Goal: Find specific page/section: Find specific page/section

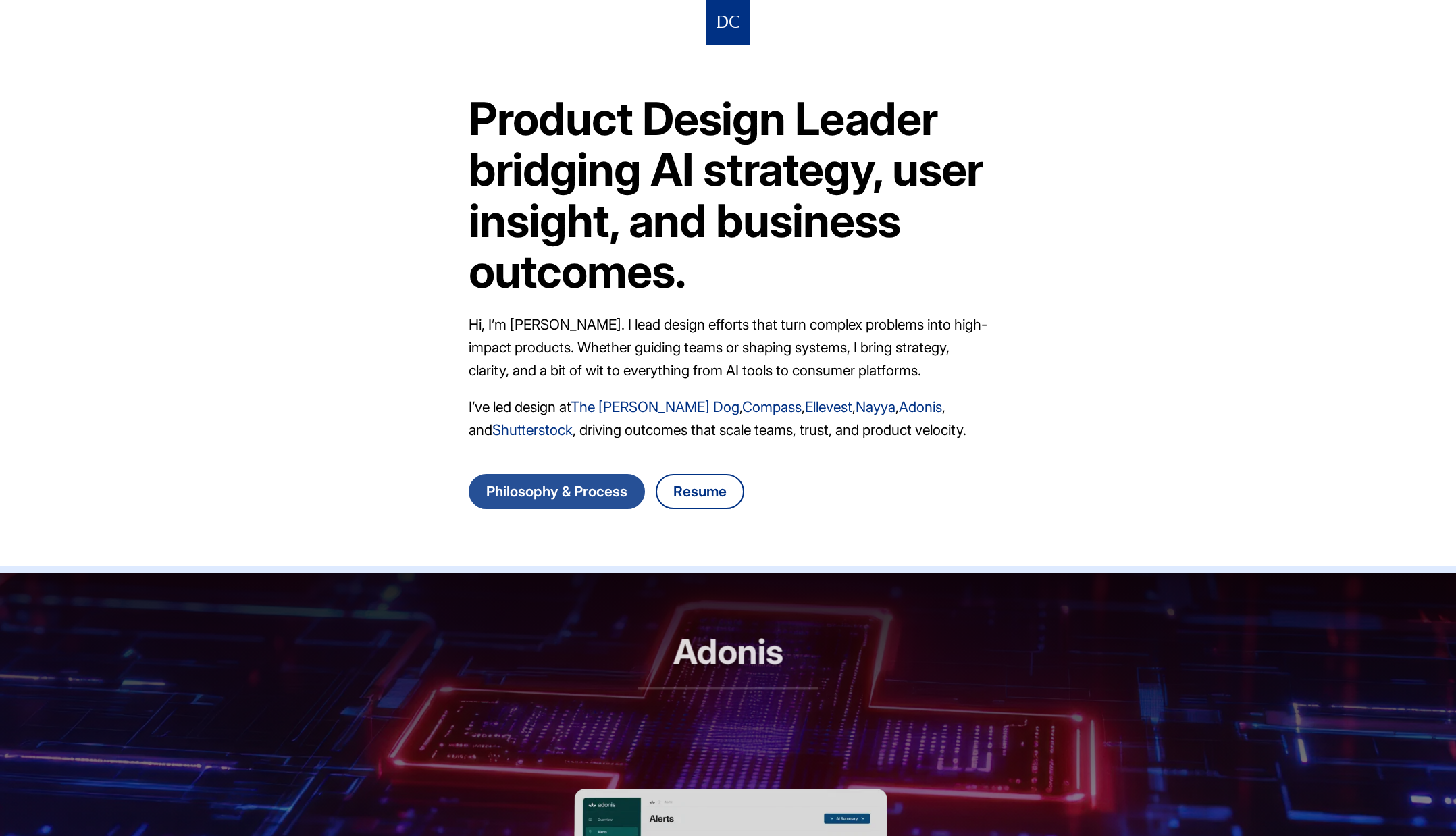
click at [546, 494] on link "Philosophy & Process" at bounding box center [557, 492] width 177 height 35
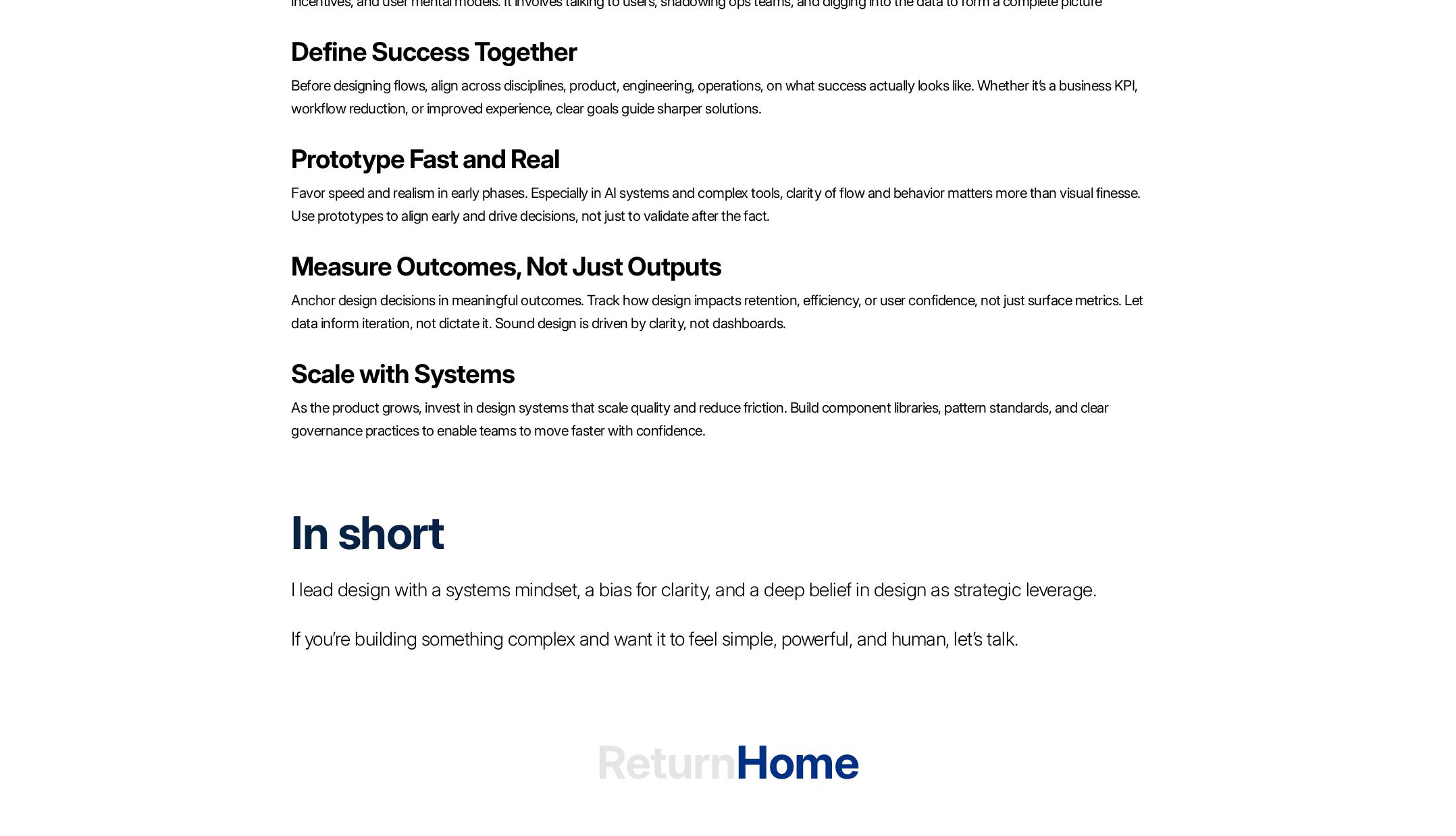
scroll to position [2219, 0]
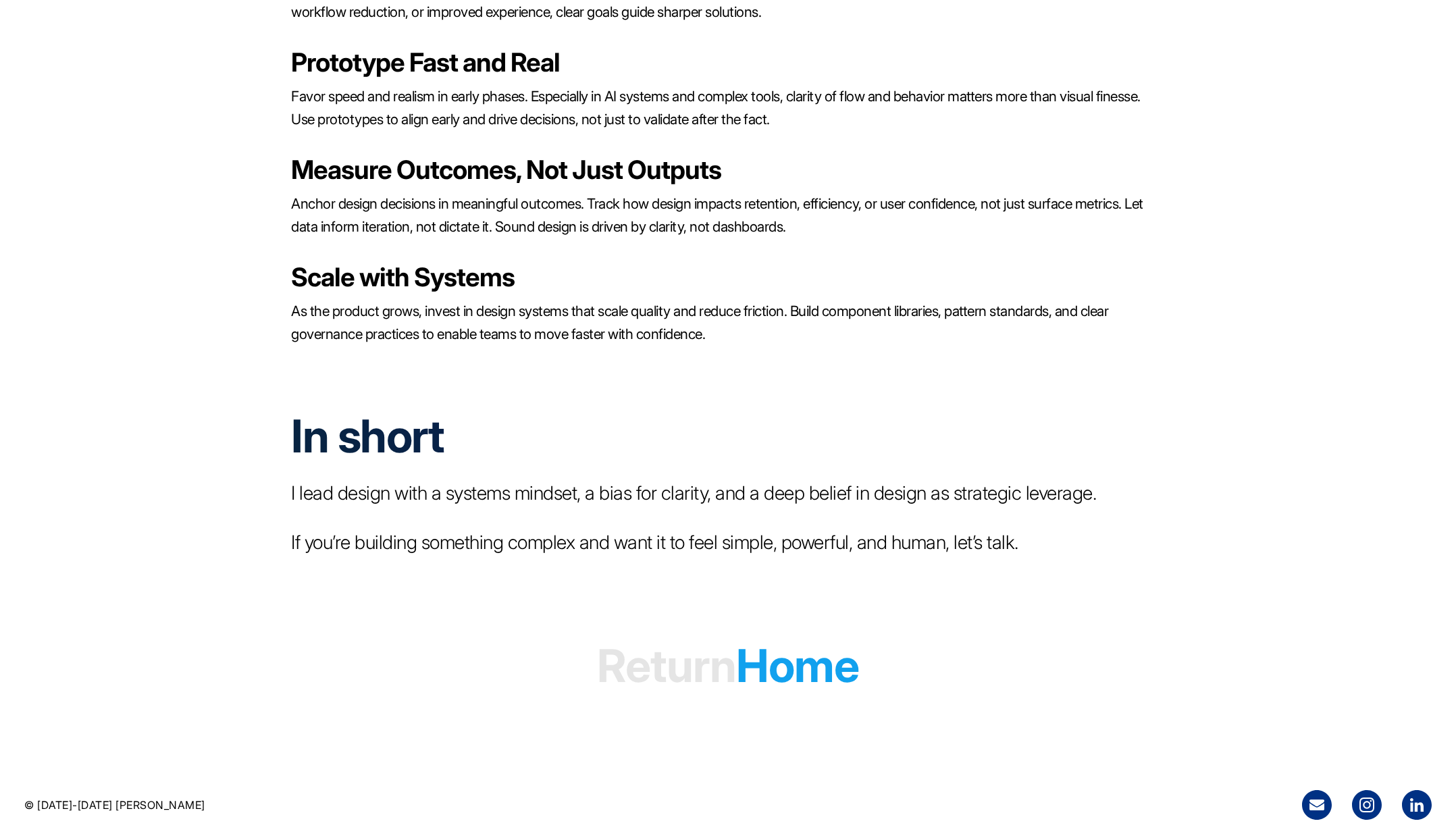
click at [634, 672] on span "Return" at bounding box center [667, 665] width 139 height 55
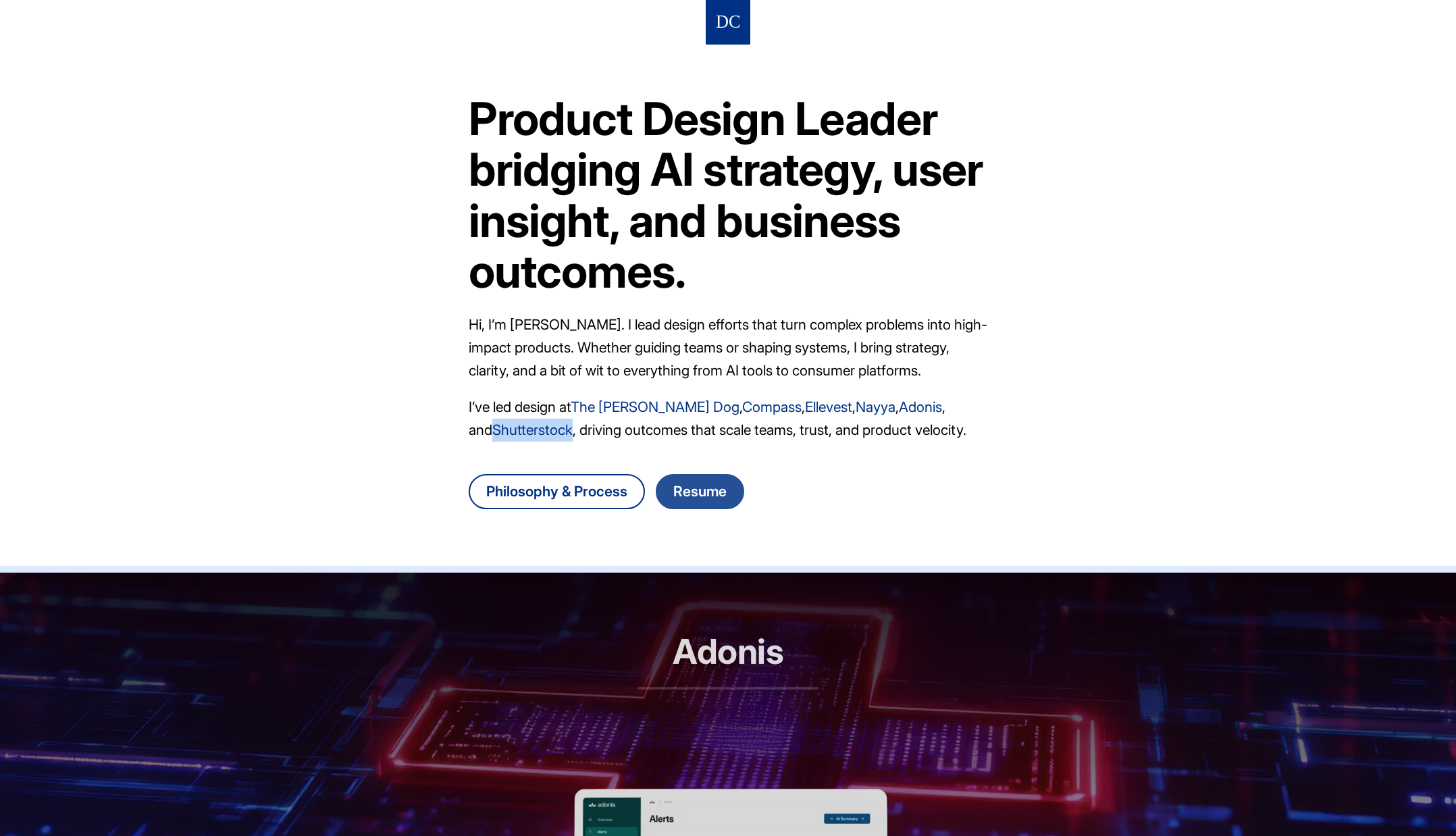
click at [718, 493] on link "Resume" at bounding box center [700, 492] width 89 height 35
